Goal: Information Seeking & Learning: Learn about a topic

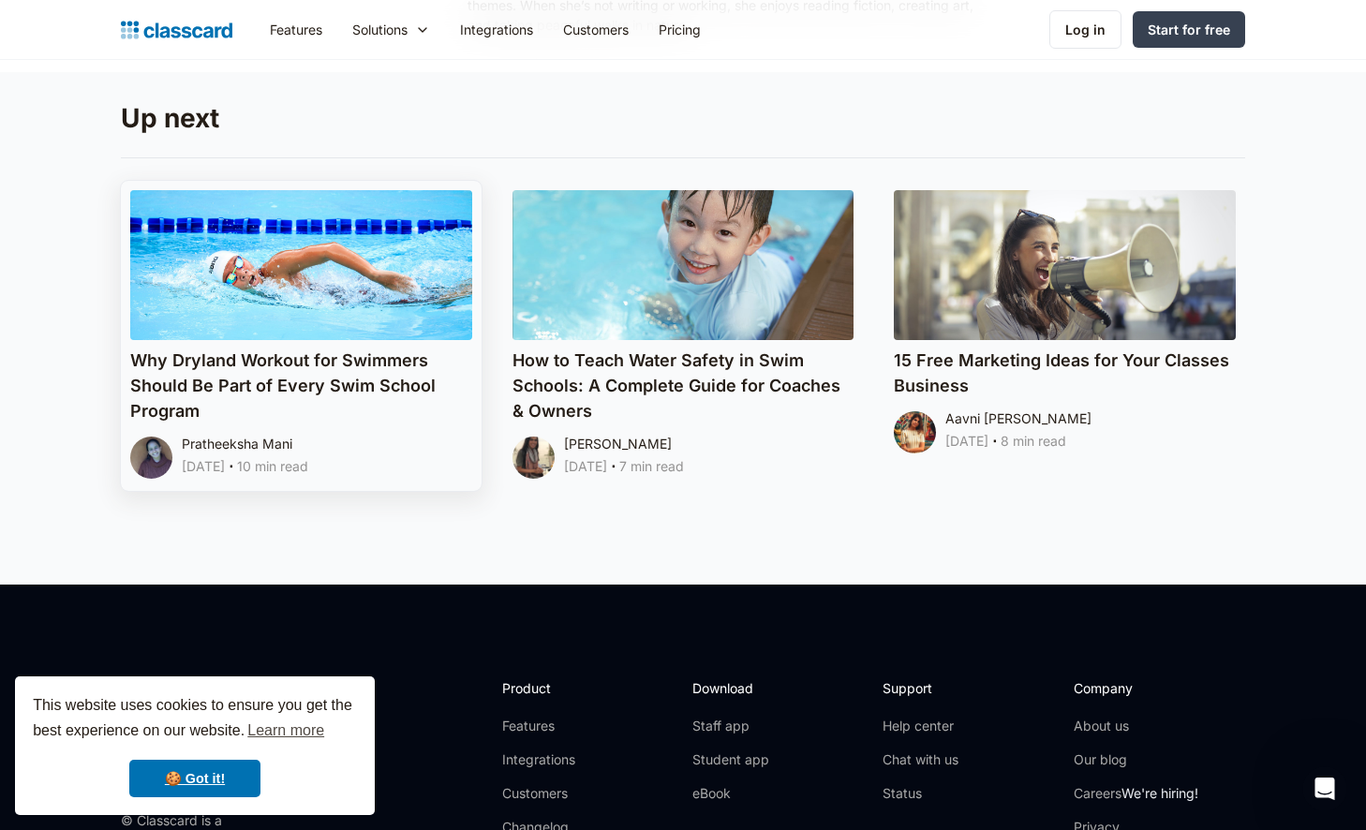
scroll to position [10676, 0]
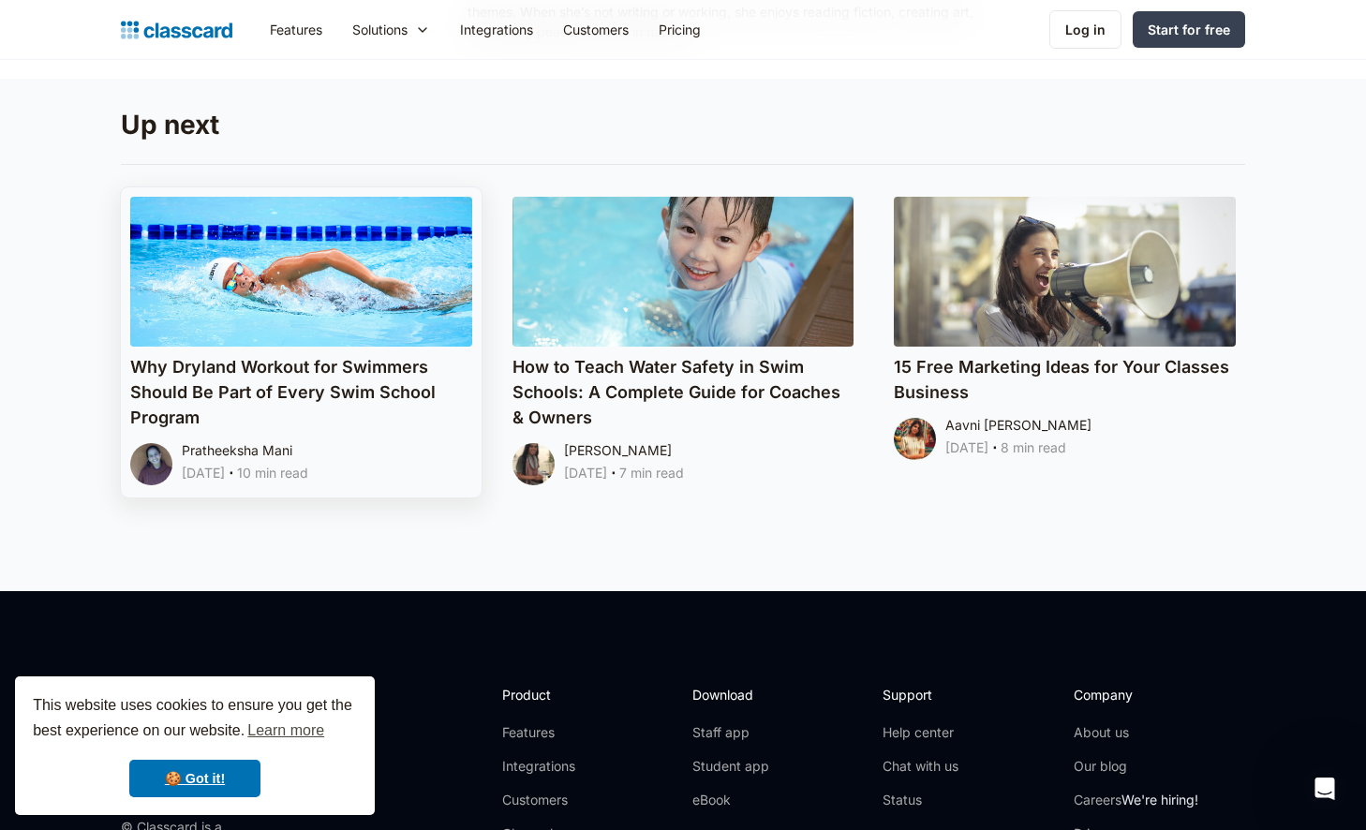
click at [216, 410] on h4 "Why Dryland Workout for Swimmers Should Be Part of Every Swim School Program" at bounding box center [301, 392] width 342 height 76
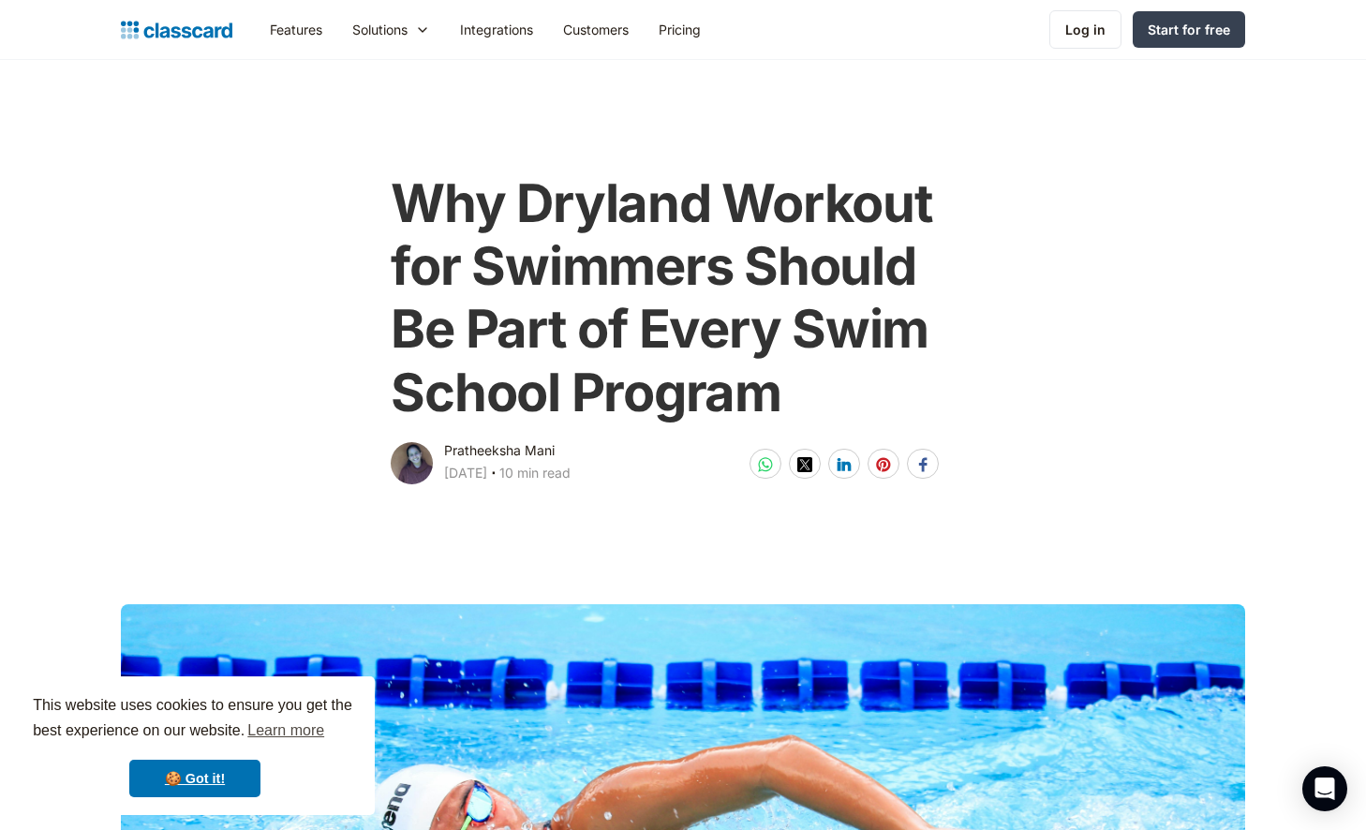
drag, startPoint x: 292, startPoint y: 474, endPoint x: 278, endPoint y: 604, distance: 130.1
click at [291, 475] on div "Why Dryland Workout for Swimmers Should Be Part of Every Swim School Program Pr…" at bounding box center [683, 321] width 1143 height 335
click at [218, 768] on link "🍪 Got it!" at bounding box center [194, 778] width 131 height 37
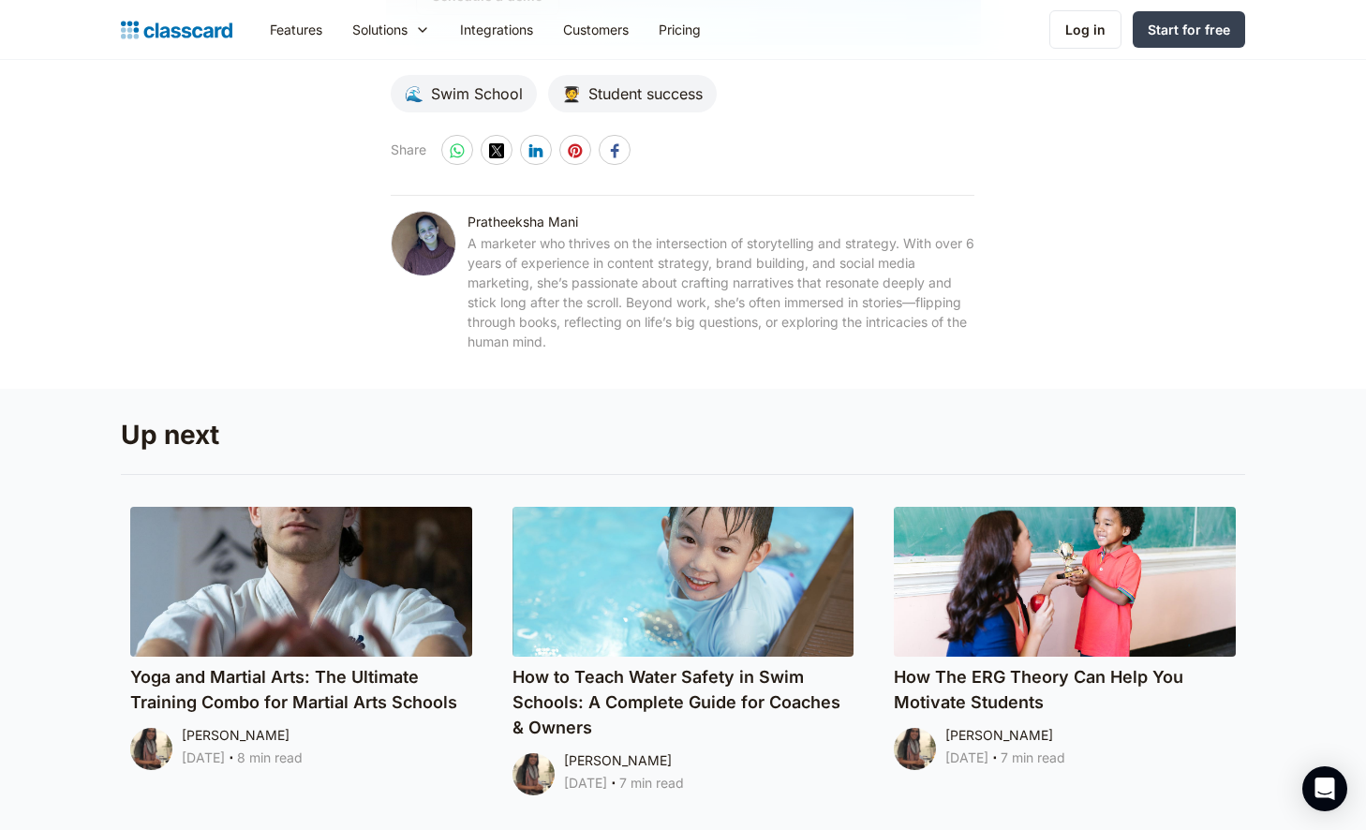
scroll to position [15491, 0]
